Goal: Task Accomplishment & Management: Use online tool/utility

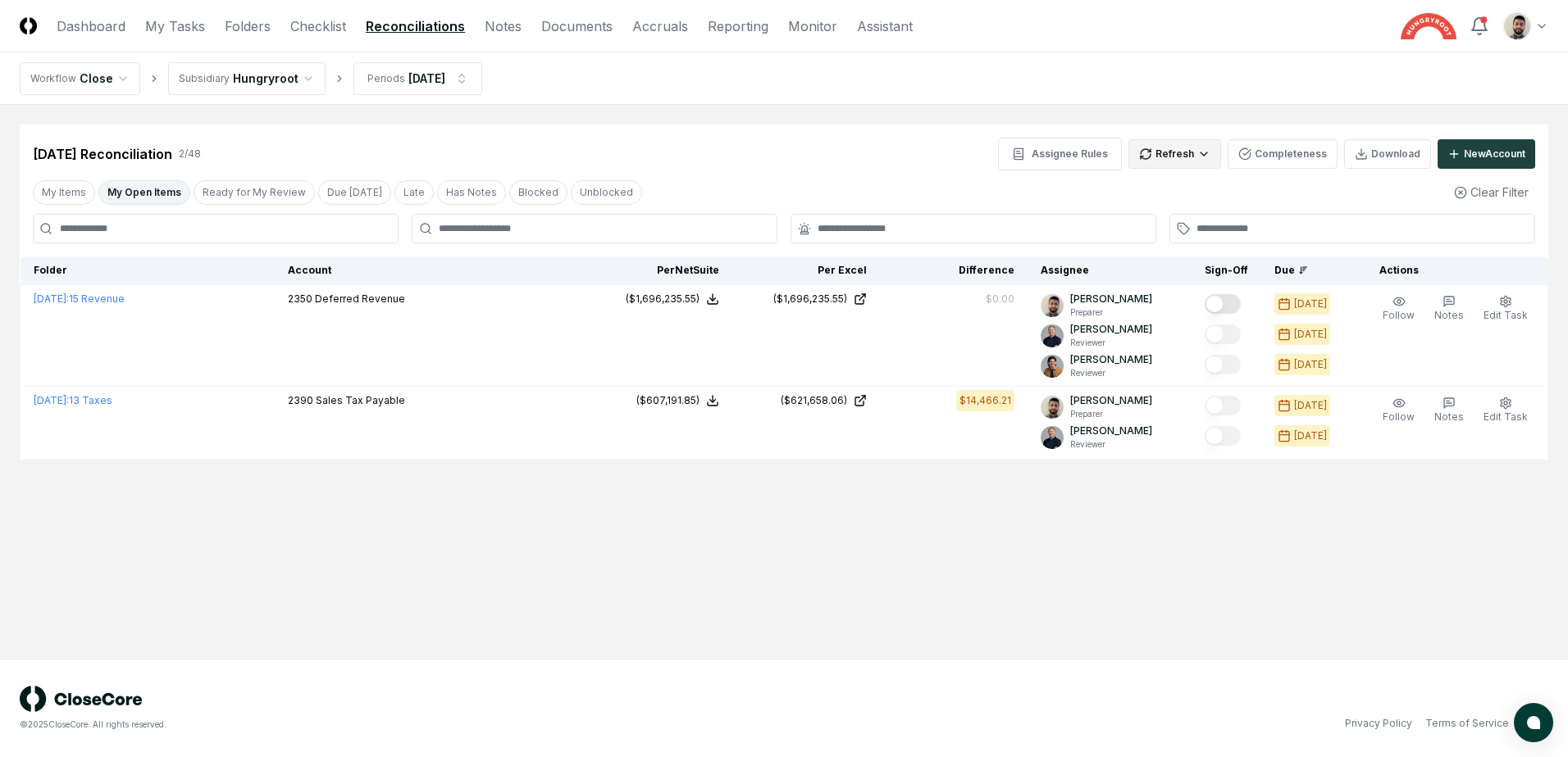
click at [1210, 154] on html "CloseCore Dashboard My Tasks Folders Checklist Reconciliations Notes Documents …" at bounding box center [784, 378] width 1568 height 757
click at [1175, 218] on div "Spreadsheets" at bounding box center [1179, 213] width 97 height 24
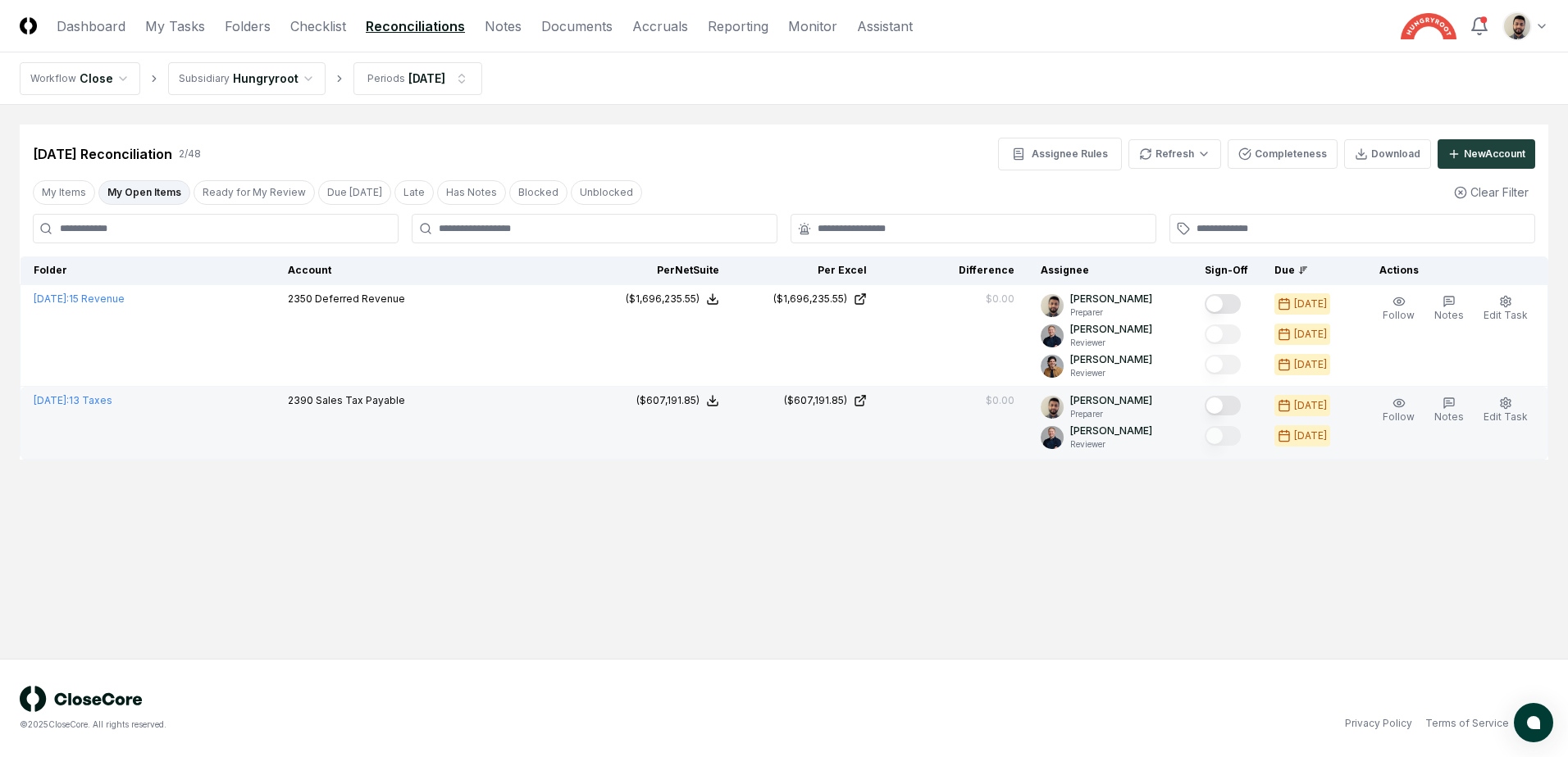
click at [1232, 399] on button "Mark complete" at bounding box center [1222, 406] width 36 height 19
click at [150, 188] on button "My Open Items" at bounding box center [144, 192] width 92 height 24
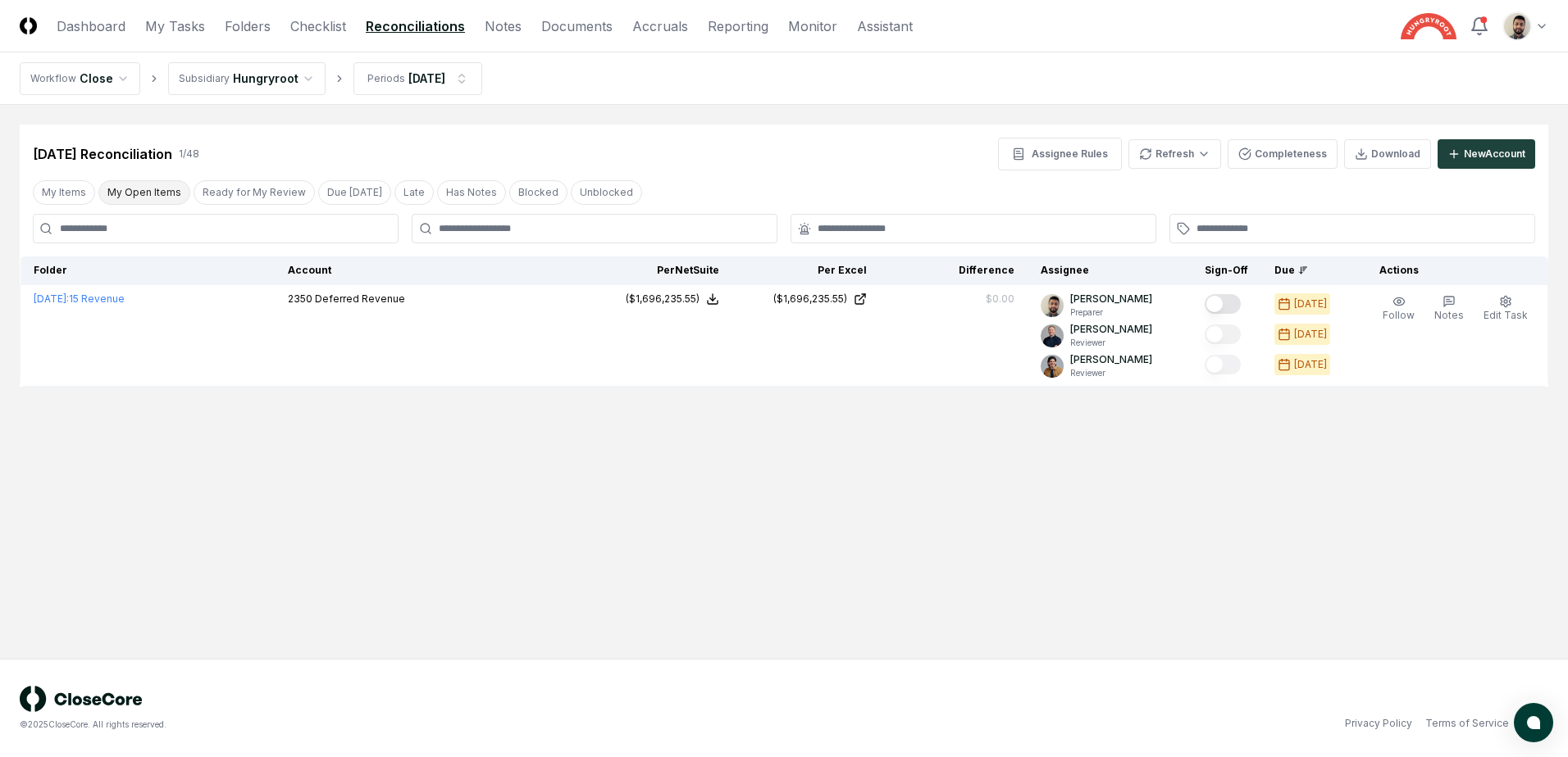
click at [150, 188] on button "My Open Items" at bounding box center [144, 192] width 92 height 24
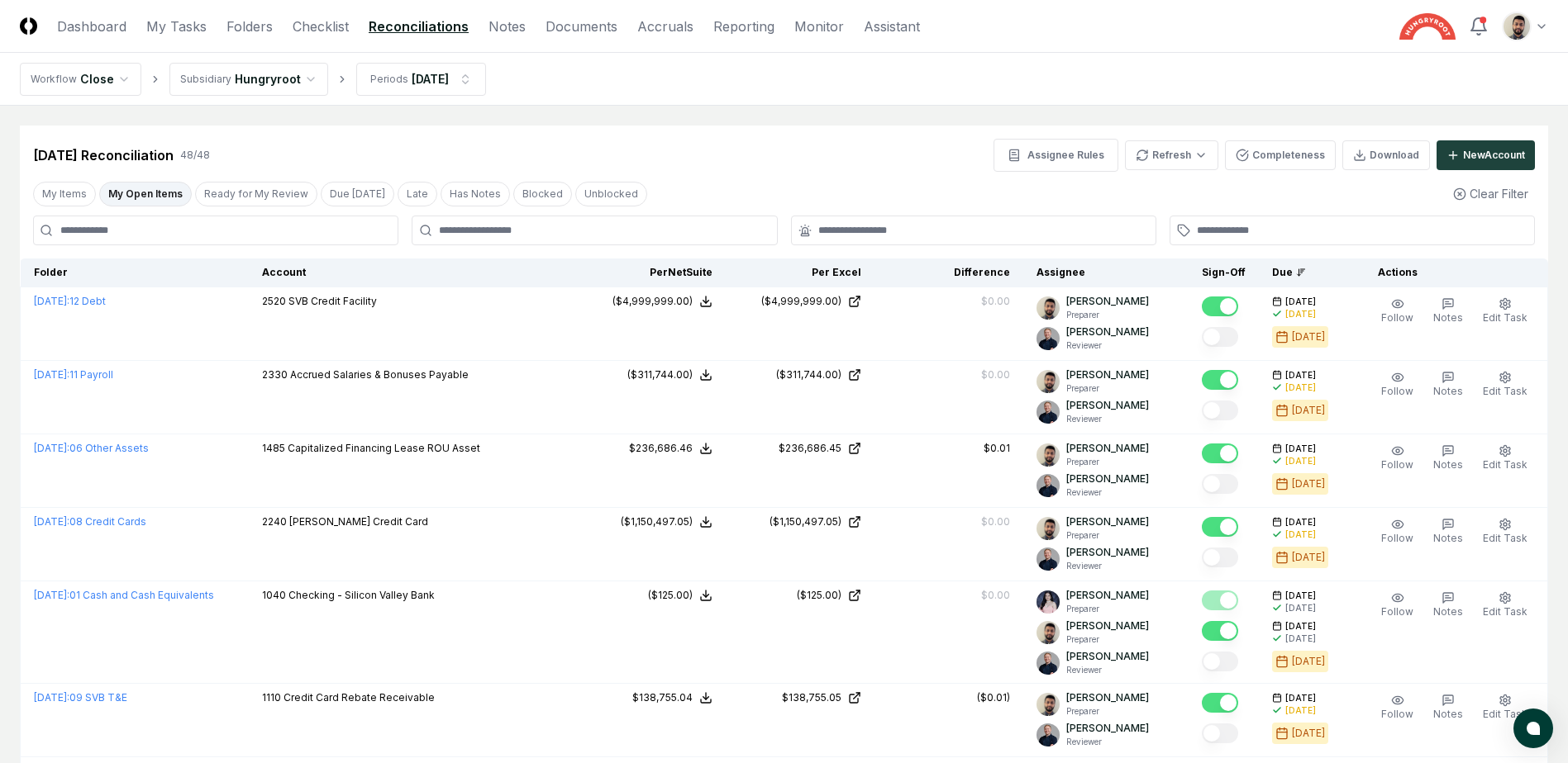
click at [151, 190] on button "My Open Items" at bounding box center [145, 194] width 93 height 24
click at [125, 188] on button "My Open Items" at bounding box center [145, 194] width 93 height 24
